Goal: Find specific page/section: Find specific page/section

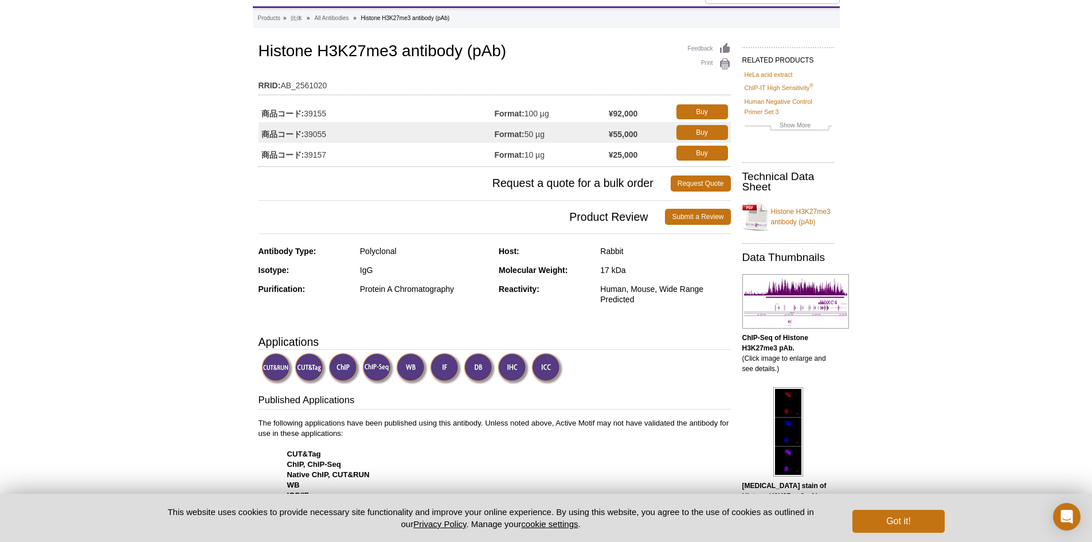
scroll to position [123, 0]
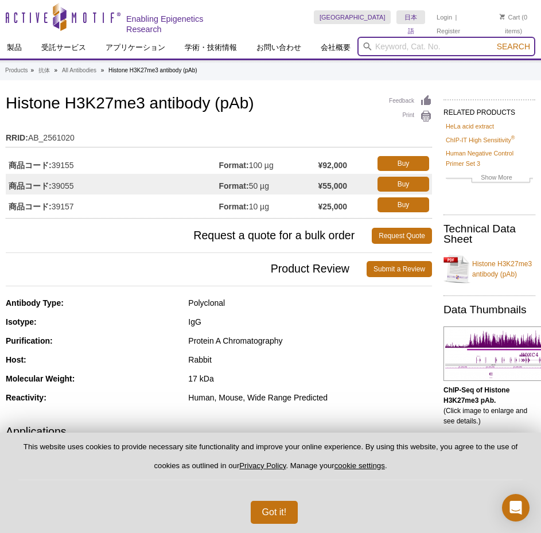
click at [417, 48] on input "search" at bounding box center [446, 46] width 178 height 19
type input "39535"
click at [493, 41] on button "Search" at bounding box center [513, 46] width 40 height 10
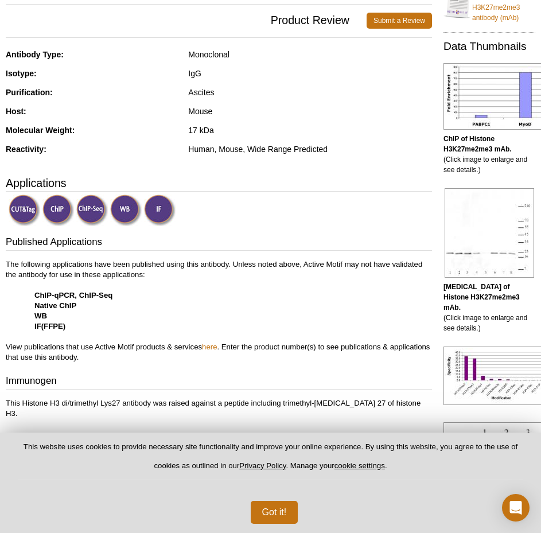
scroll to position [287, 0]
